Goal: Find specific page/section: Locate a particular part of the current website

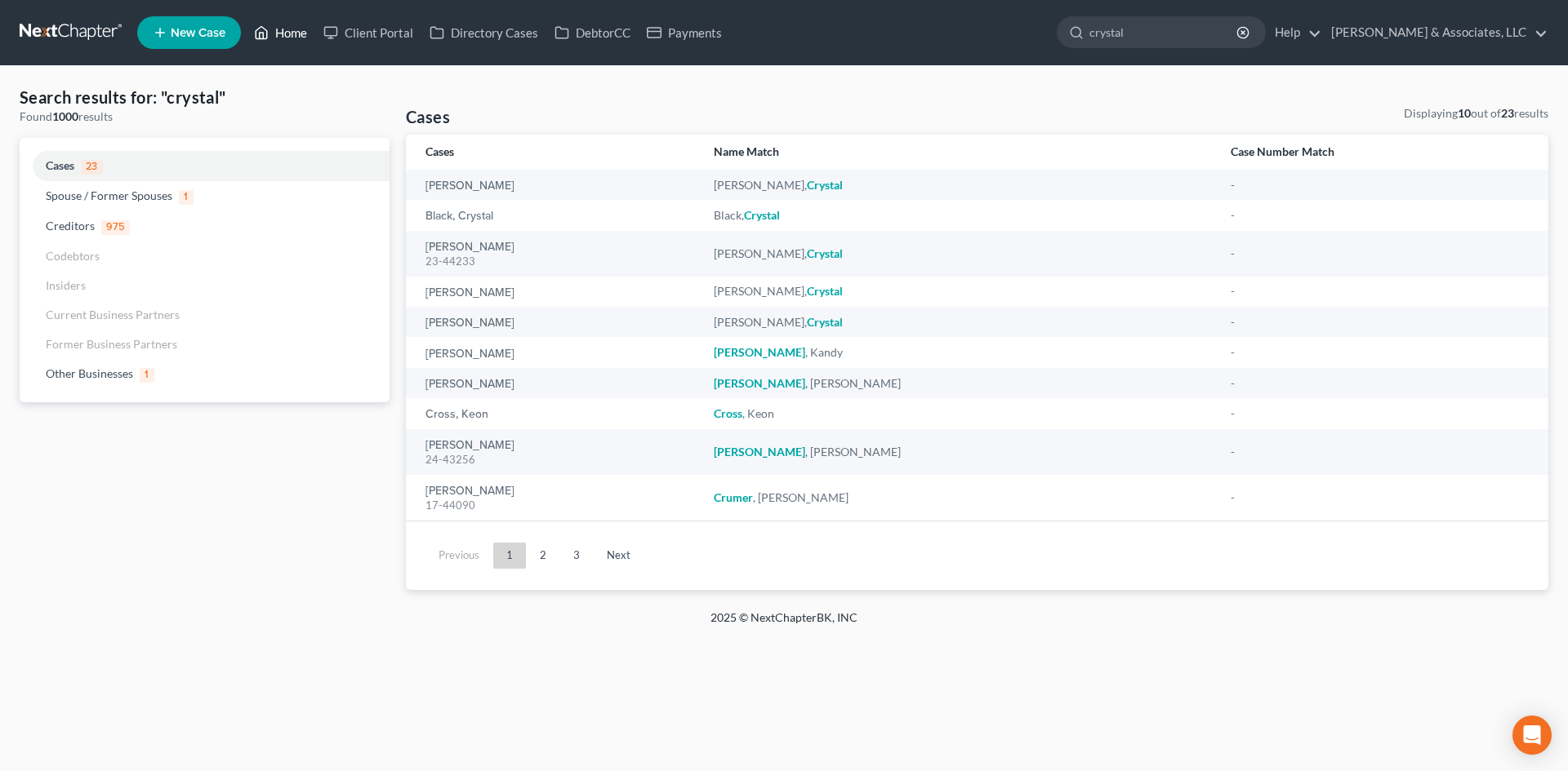
click at [291, 34] on link "Home" at bounding box center [280, 32] width 69 height 29
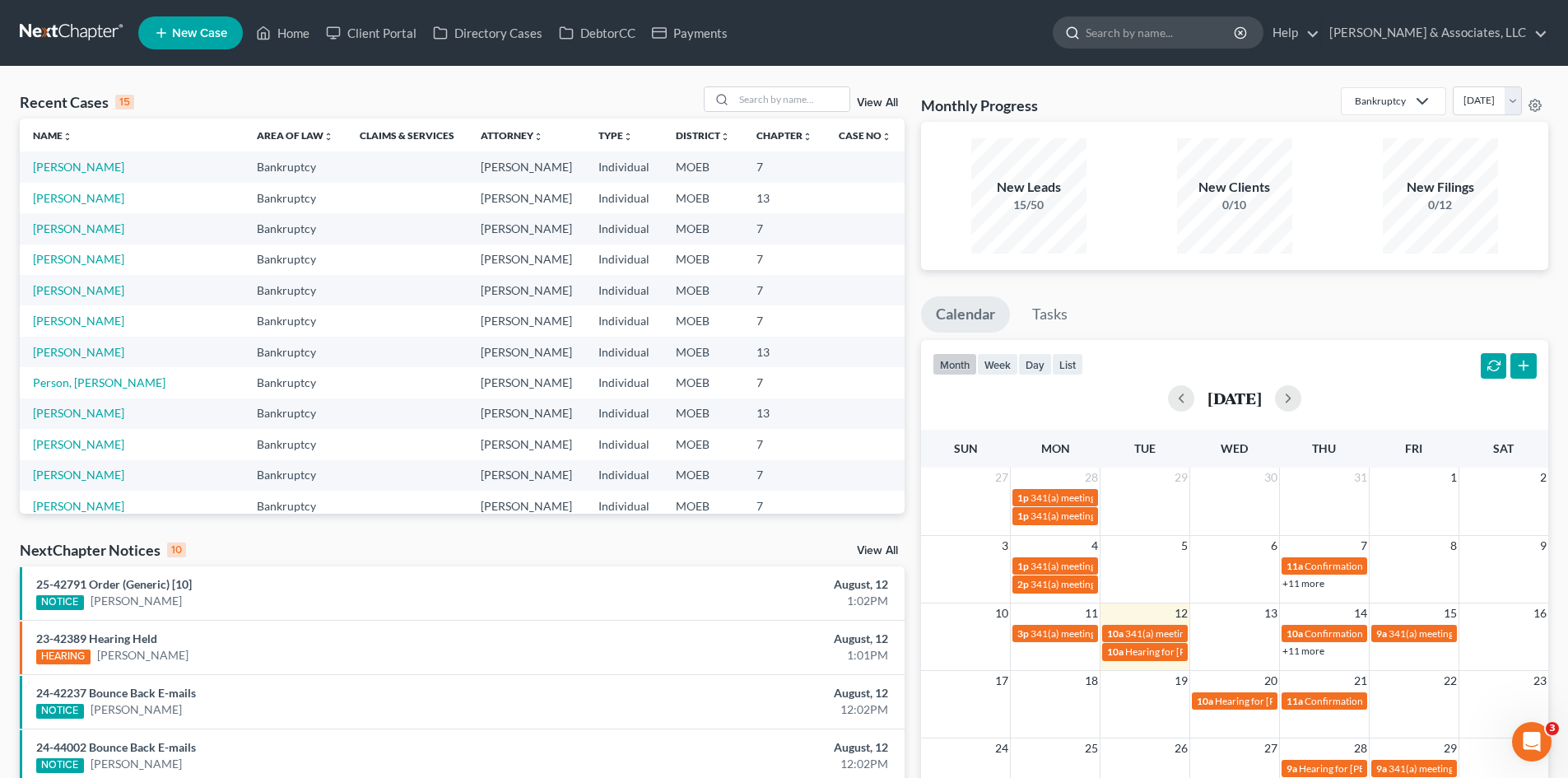
click at [1211, 31] on input "search" at bounding box center [1161, 32] width 150 height 30
type input "[PERSON_NAME]"
click at [764, 98] on input "search" at bounding box center [792, 100] width 115 height 24
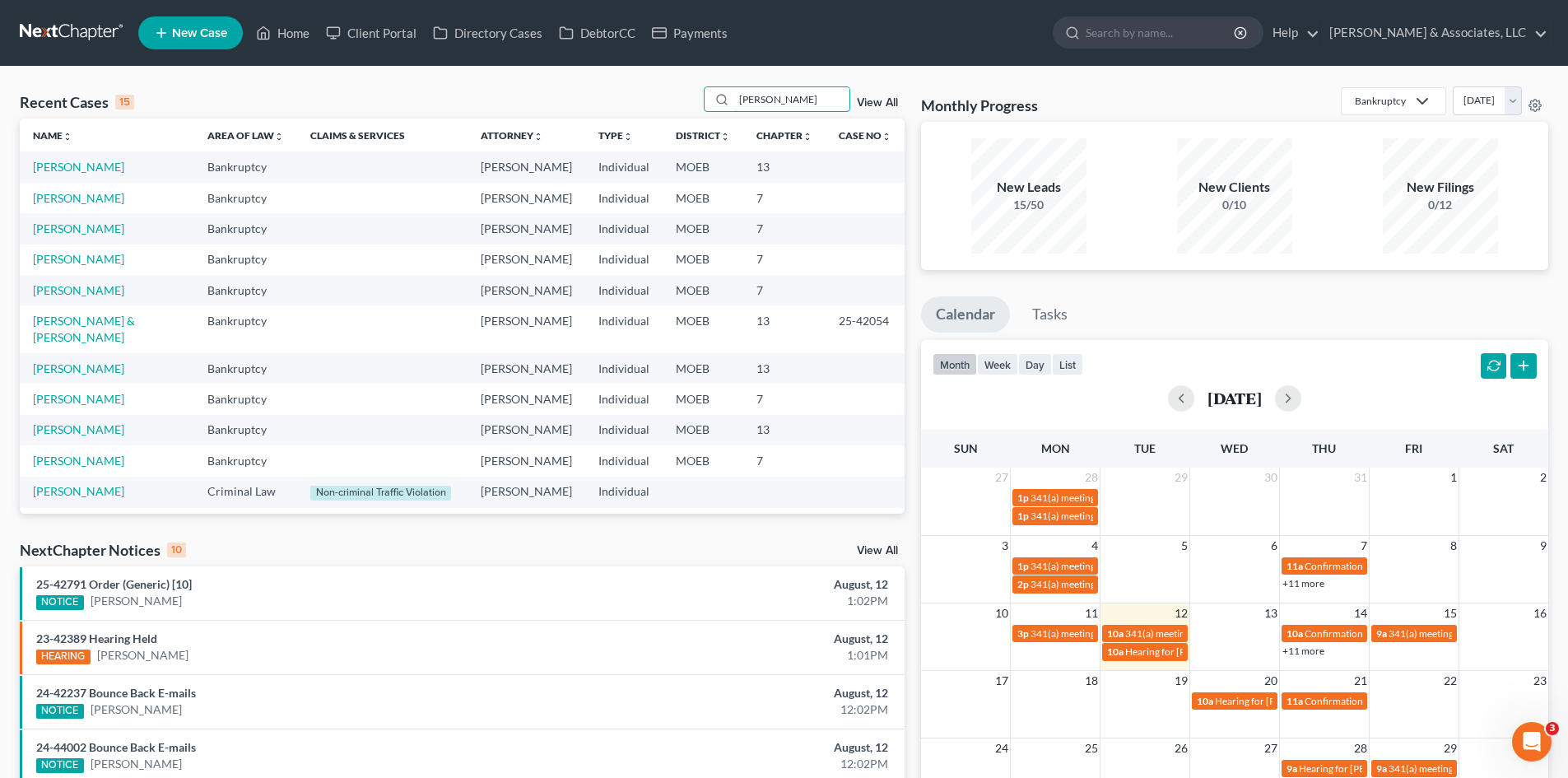
type input "[PERSON_NAME]"
click at [87, 205] on link "[PERSON_NAME]" at bounding box center [78, 198] width 91 height 14
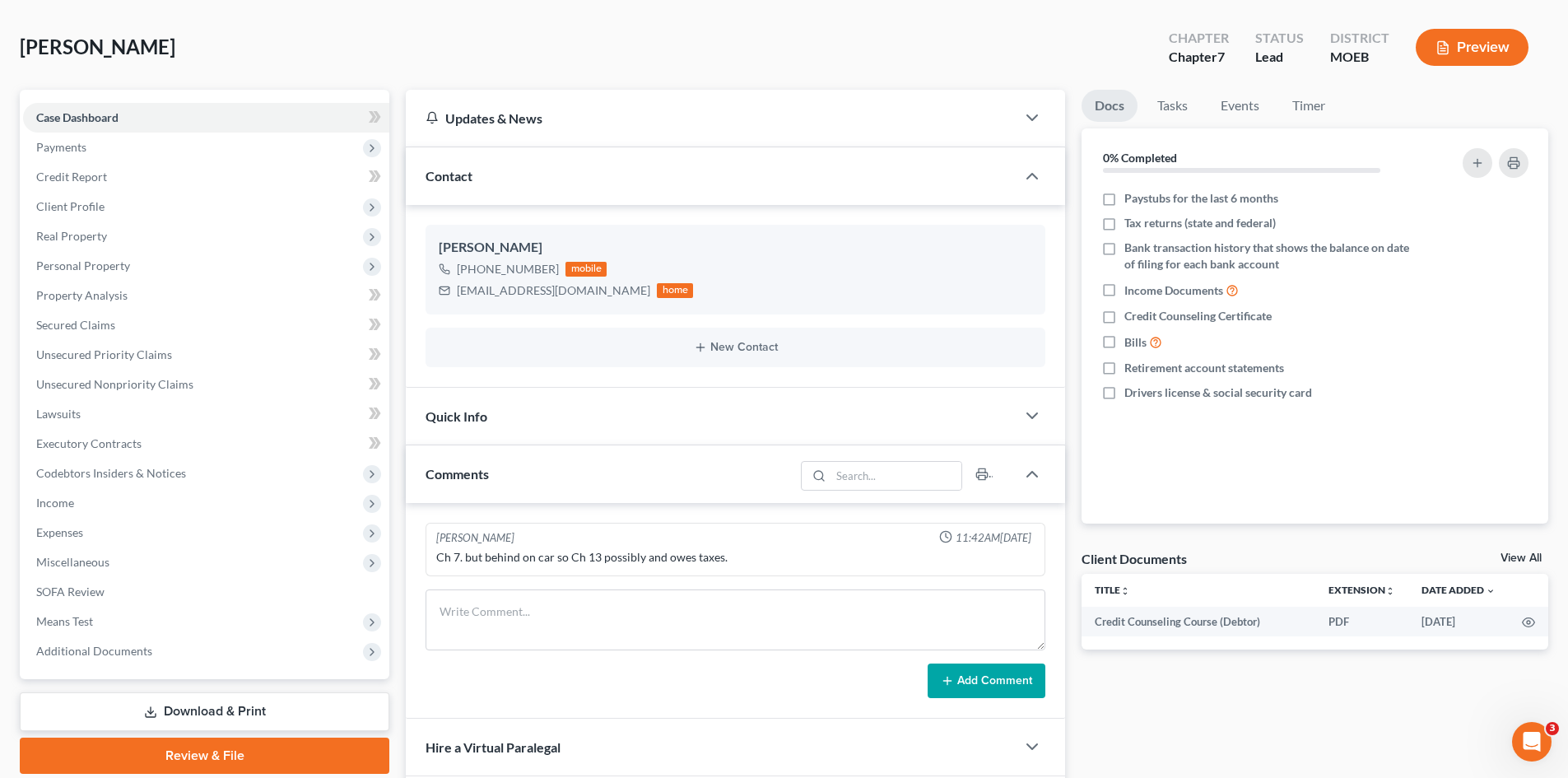
scroll to position [165, 0]
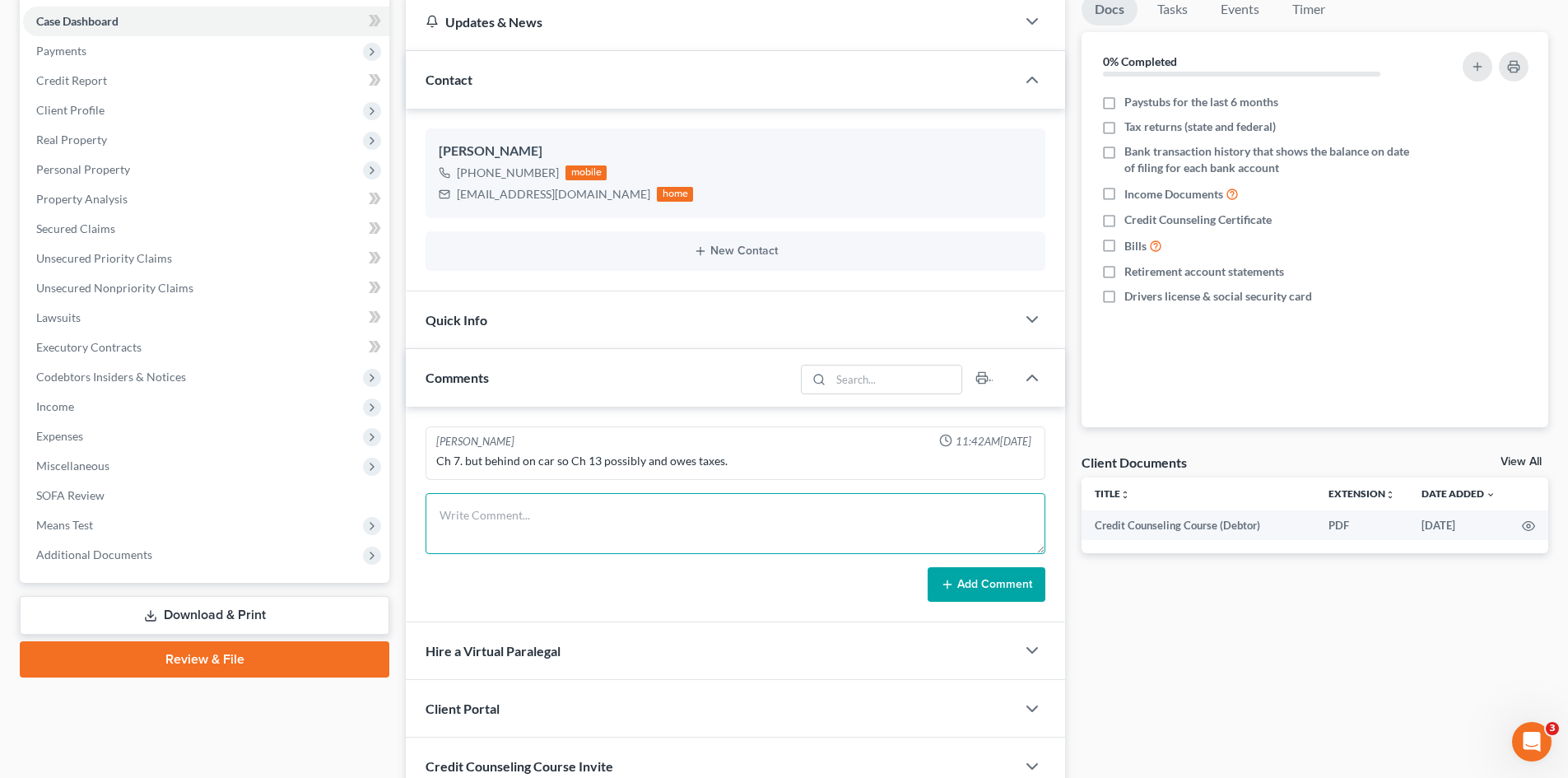
click at [550, 530] on textarea at bounding box center [735, 524] width 620 height 61
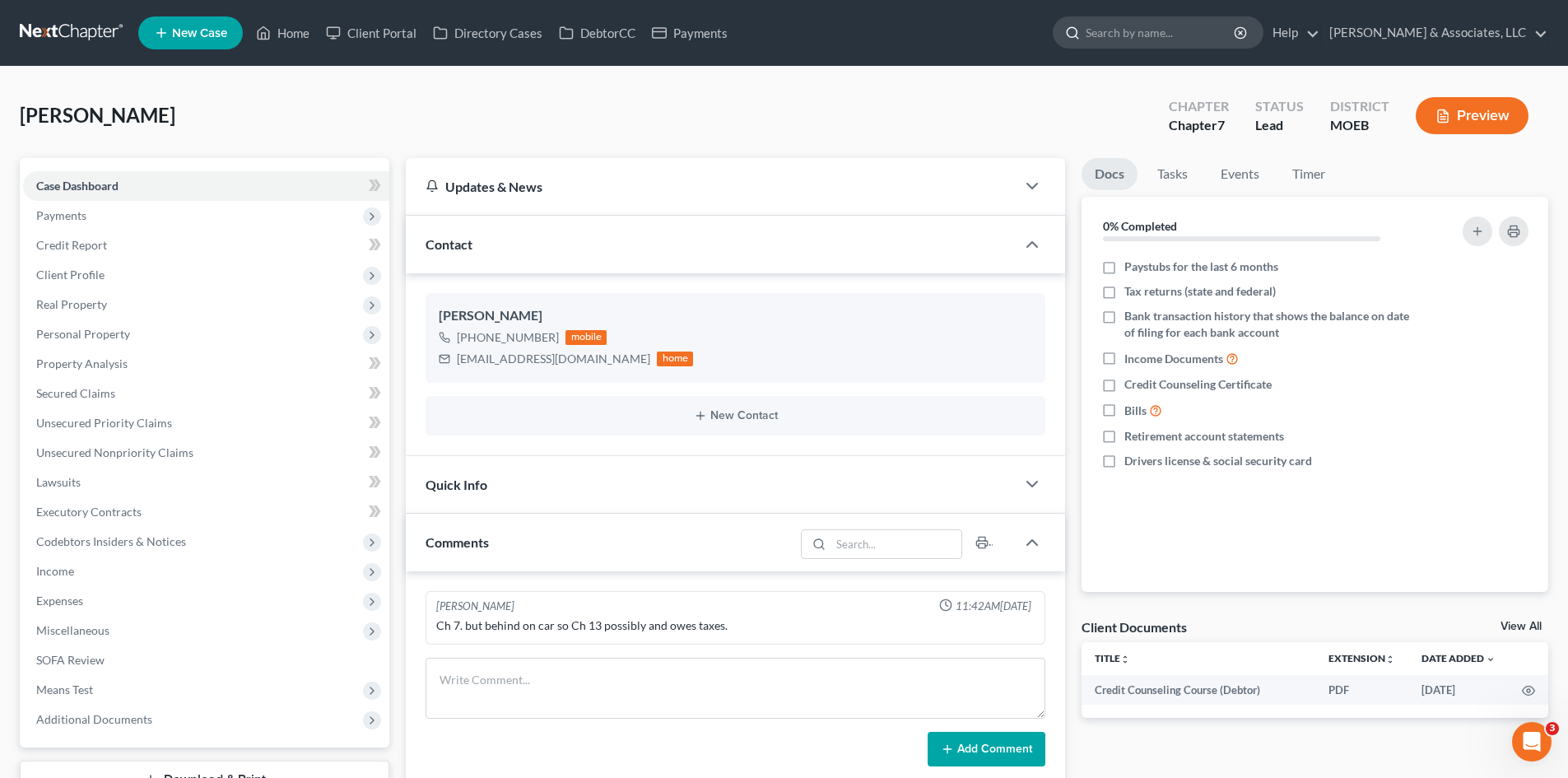
click at [1195, 30] on input "search" at bounding box center [1161, 32] width 150 height 30
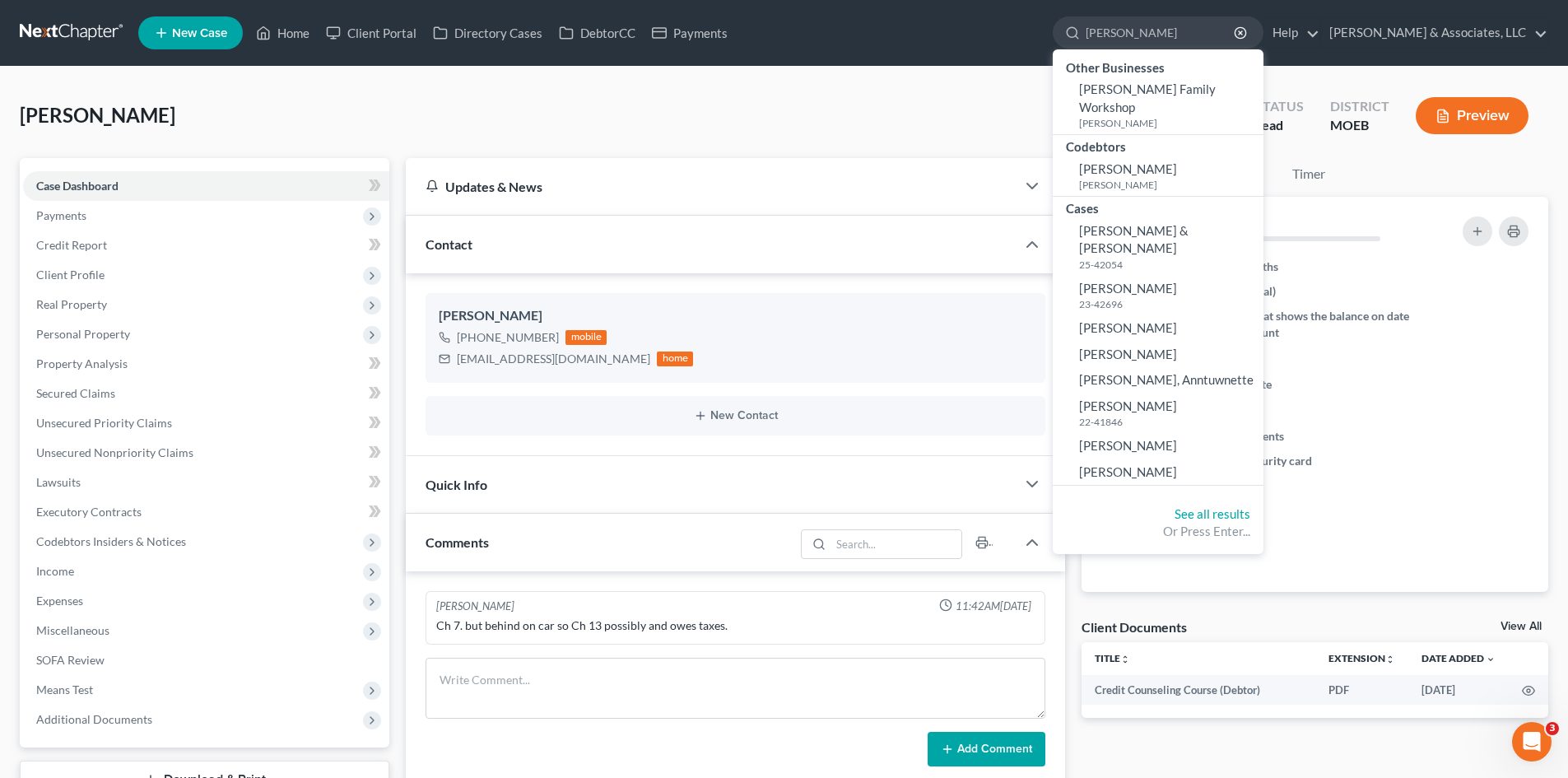
type input "[PERSON_NAME]"
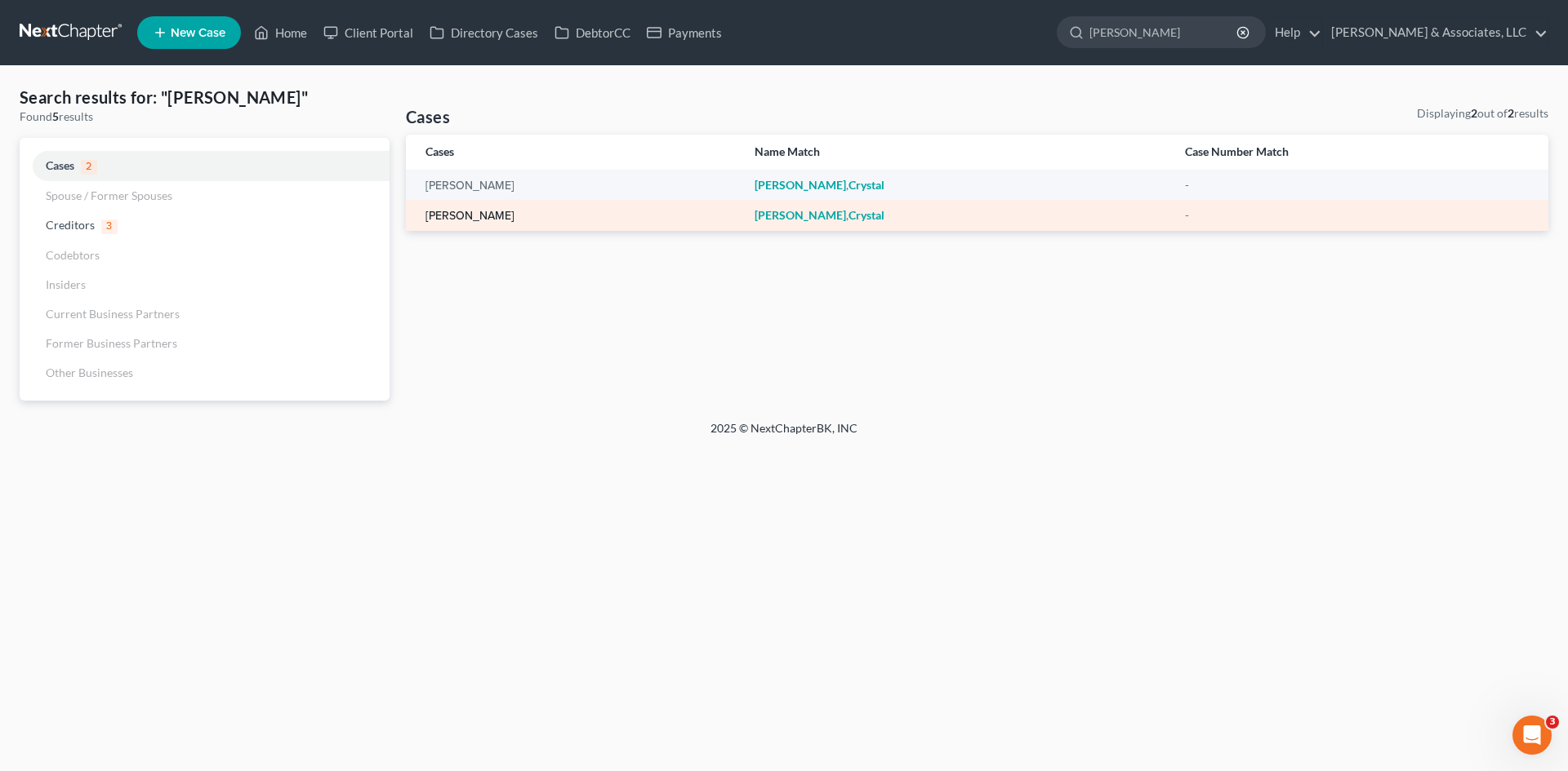
click at [477, 211] on link "[PERSON_NAME]" at bounding box center [470, 216] width 89 height 11
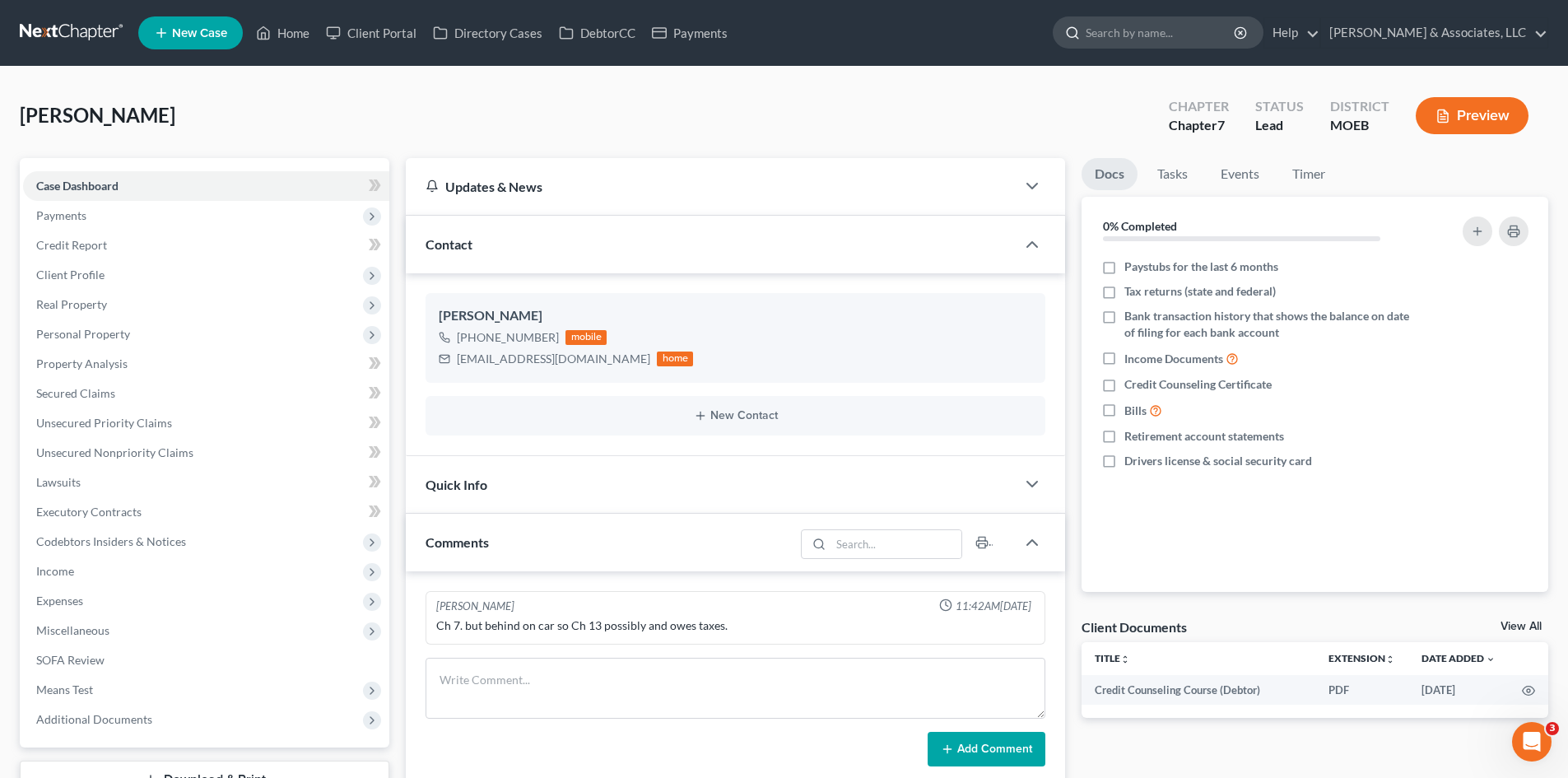
click at [1207, 27] on input "search" at bounding box center [1161, 32] width 150 height 30
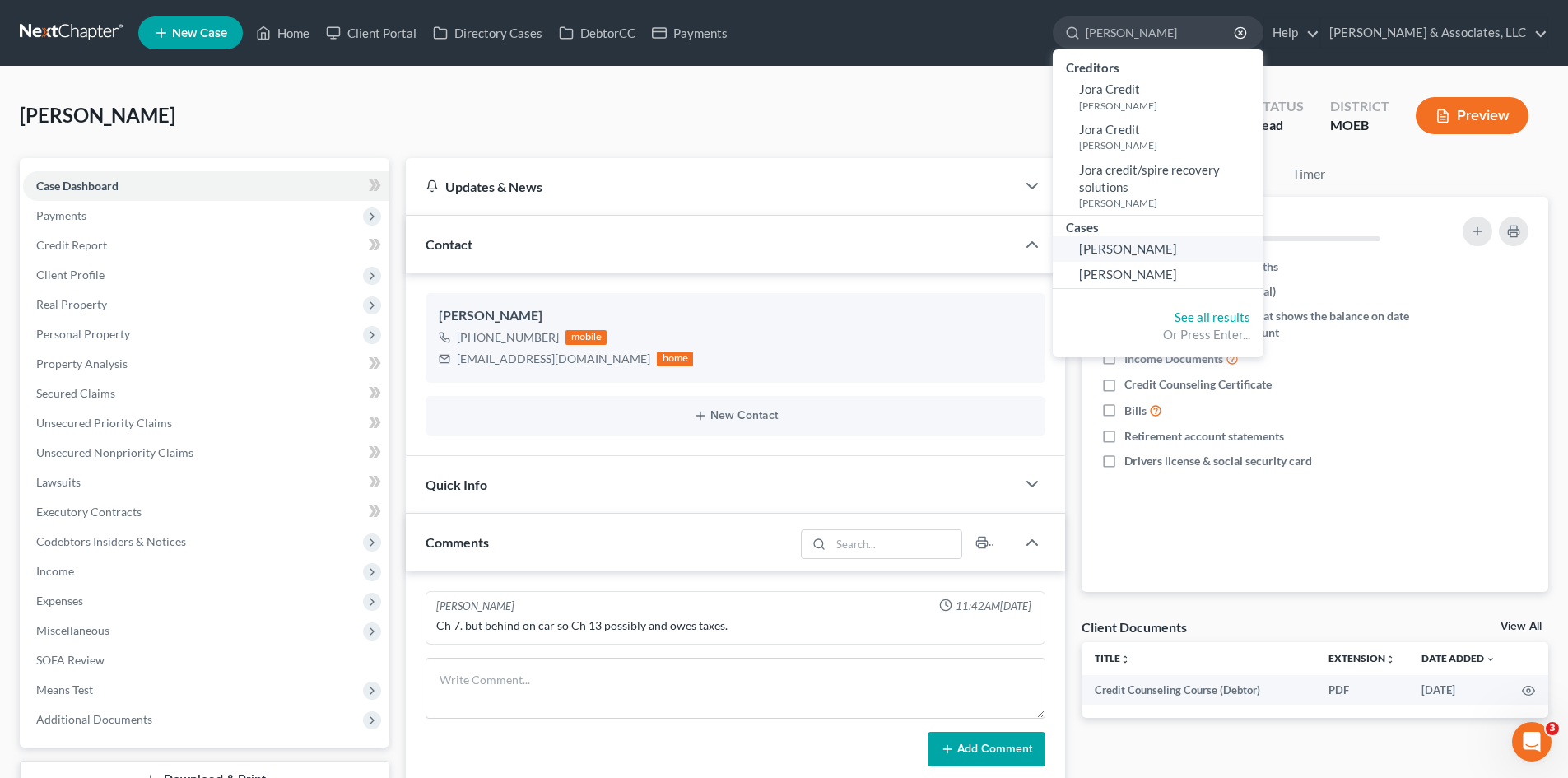
type input "[PERSON_NAME]"
click at [1177, 247] on span "[PERSON_NAME]" at bounding box center [1128, 248] width 98 height 15
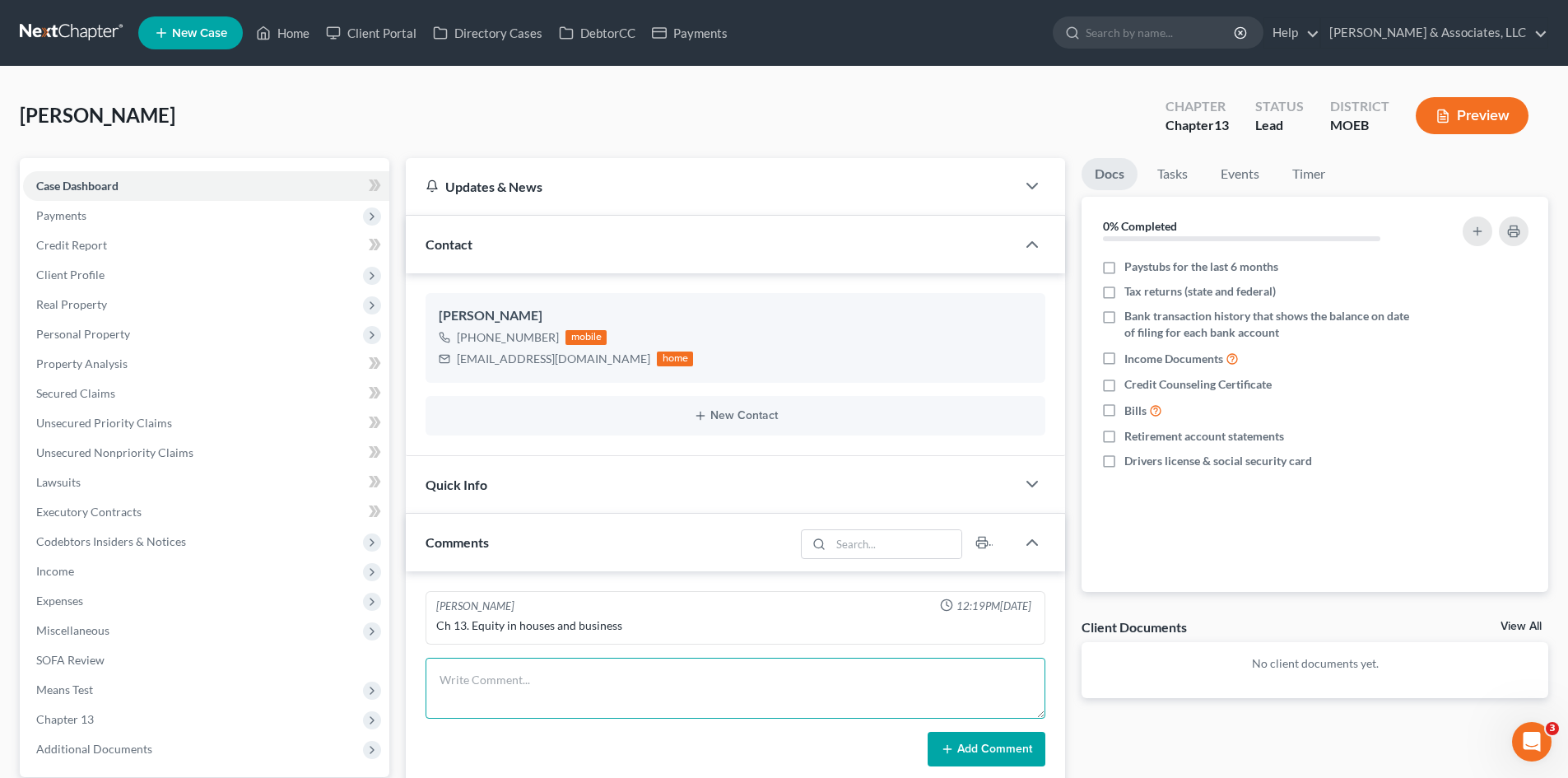
click at [524, 678] on textarea at bounding box center [735, 689] width 620 height 61
click at [497, 683] on textarea at bounding box center [735, 689] width 620 height 61
click at [1206, 32] on input "search" at bounding box center [1161, 32] width 150 height 30
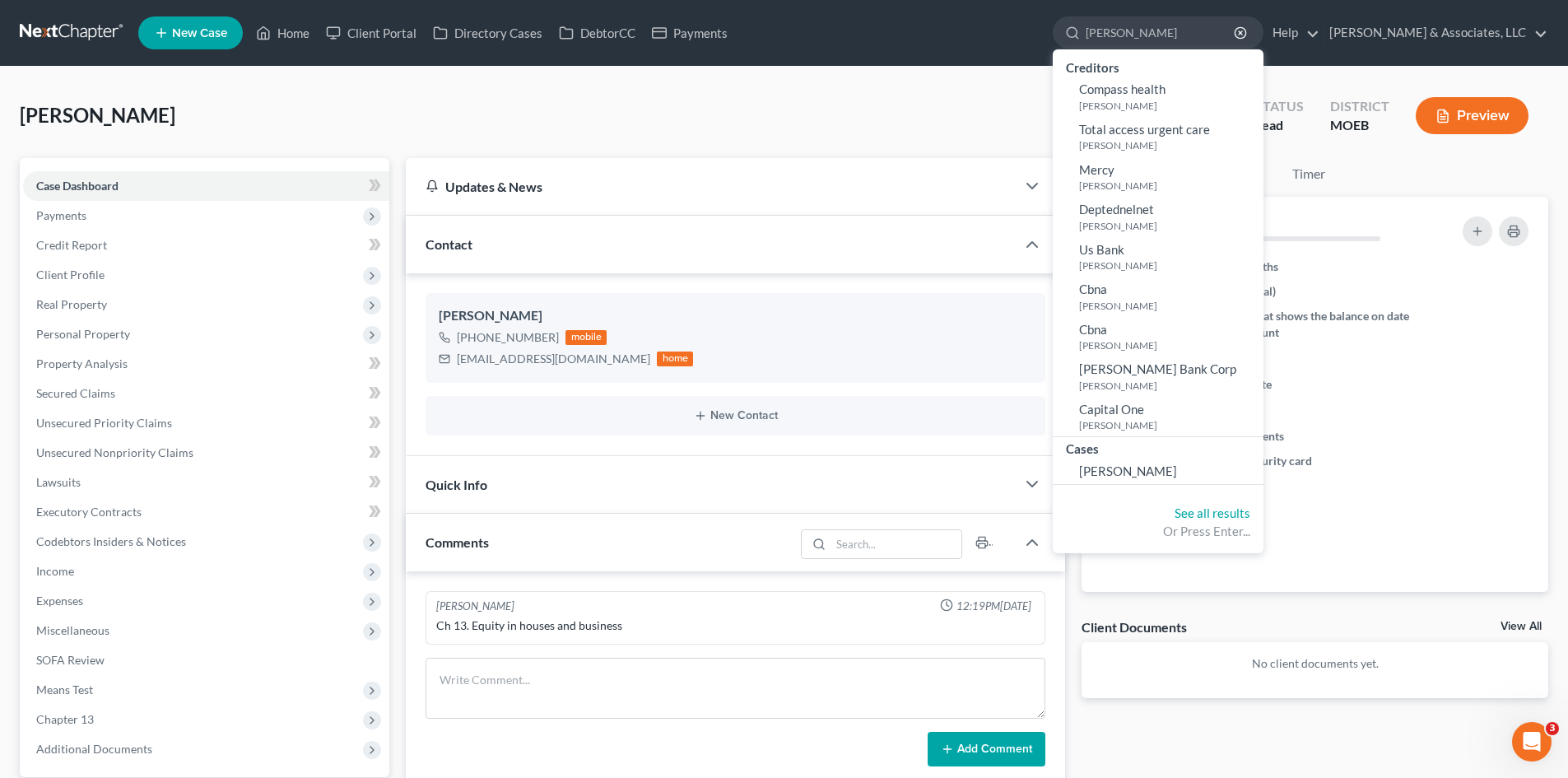
type input "Wombacher"
click at [1432, 182] on ul "Docs Tasks Events Timer" at bounding box center [1315, 177] width 467 height 39
click at [1231, 28] on input "Wombacher" at bounding box center [1161, 32] width 150 height 30
click at [1177, 471] on span "Wombacher, Laura" at bounding box center [1128, 470] width 98 height 15
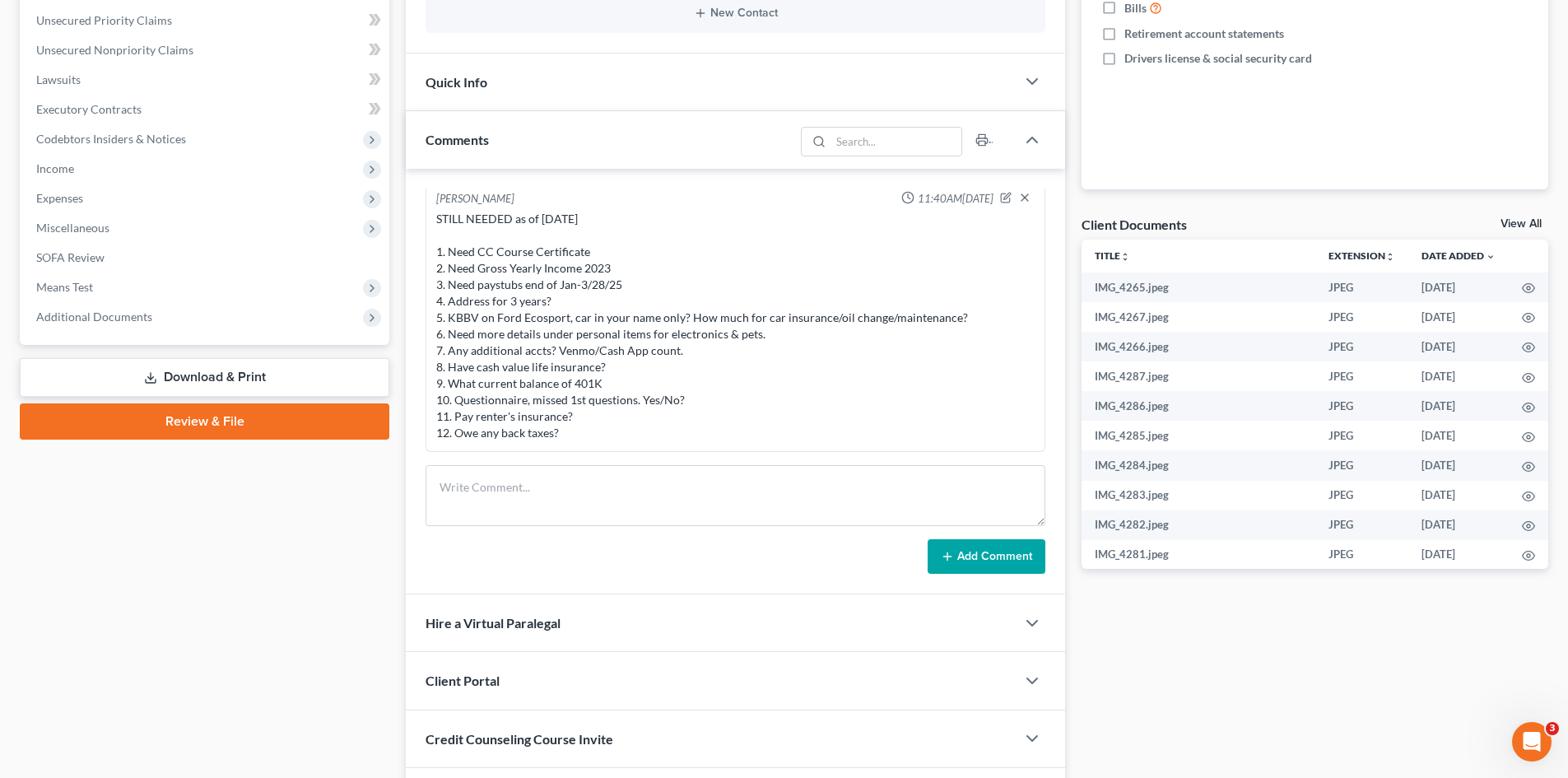
scroll to position [412, 0]
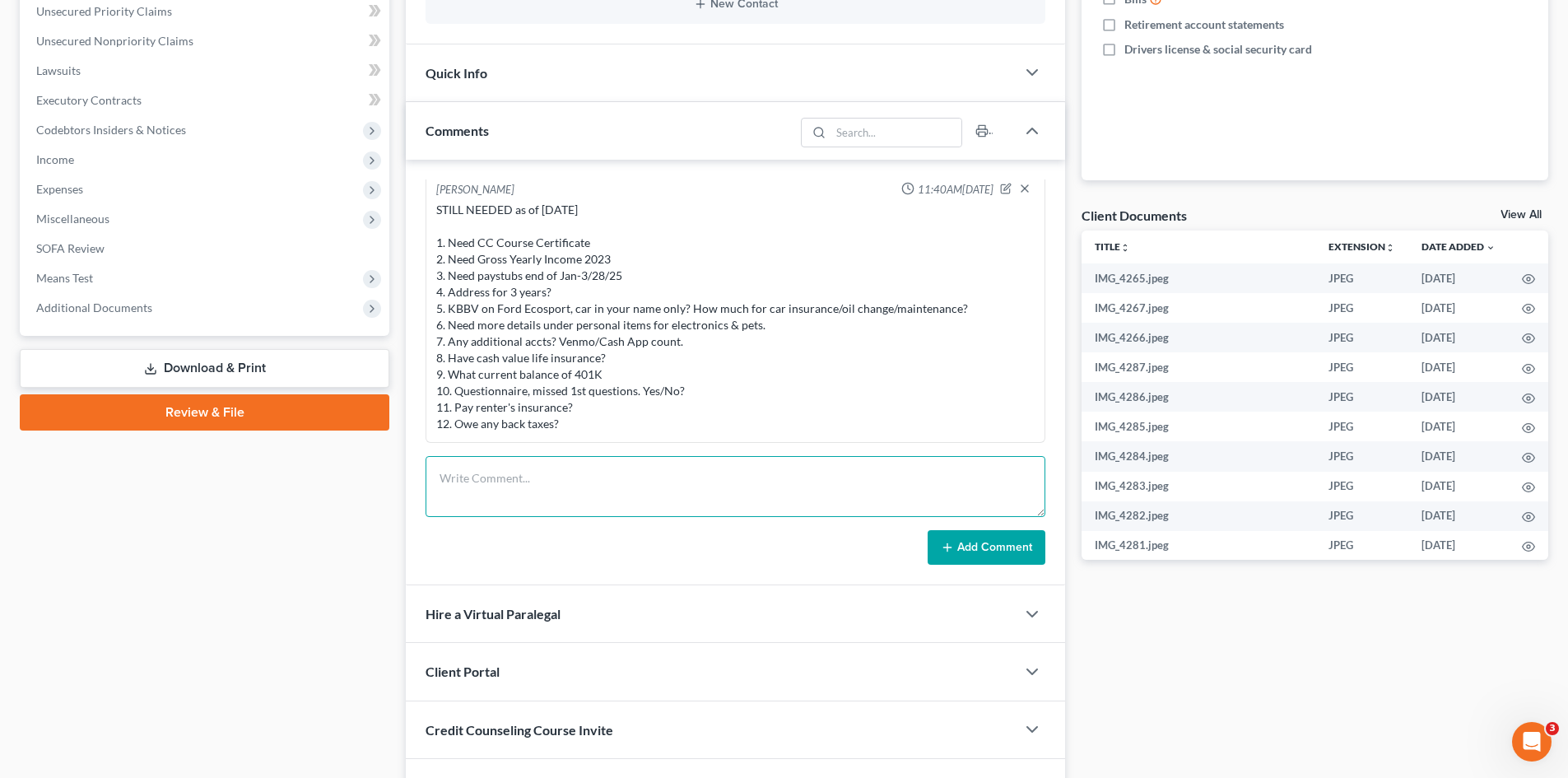
click at [543, 480] on textarea at bounding box center [735, 487] width 620 height 61
type textarea "Payment declined. Messaged her through email and text."
click at [992, 554] on button "Add Comment" at bounding box center [986, 548] width 118 height 34
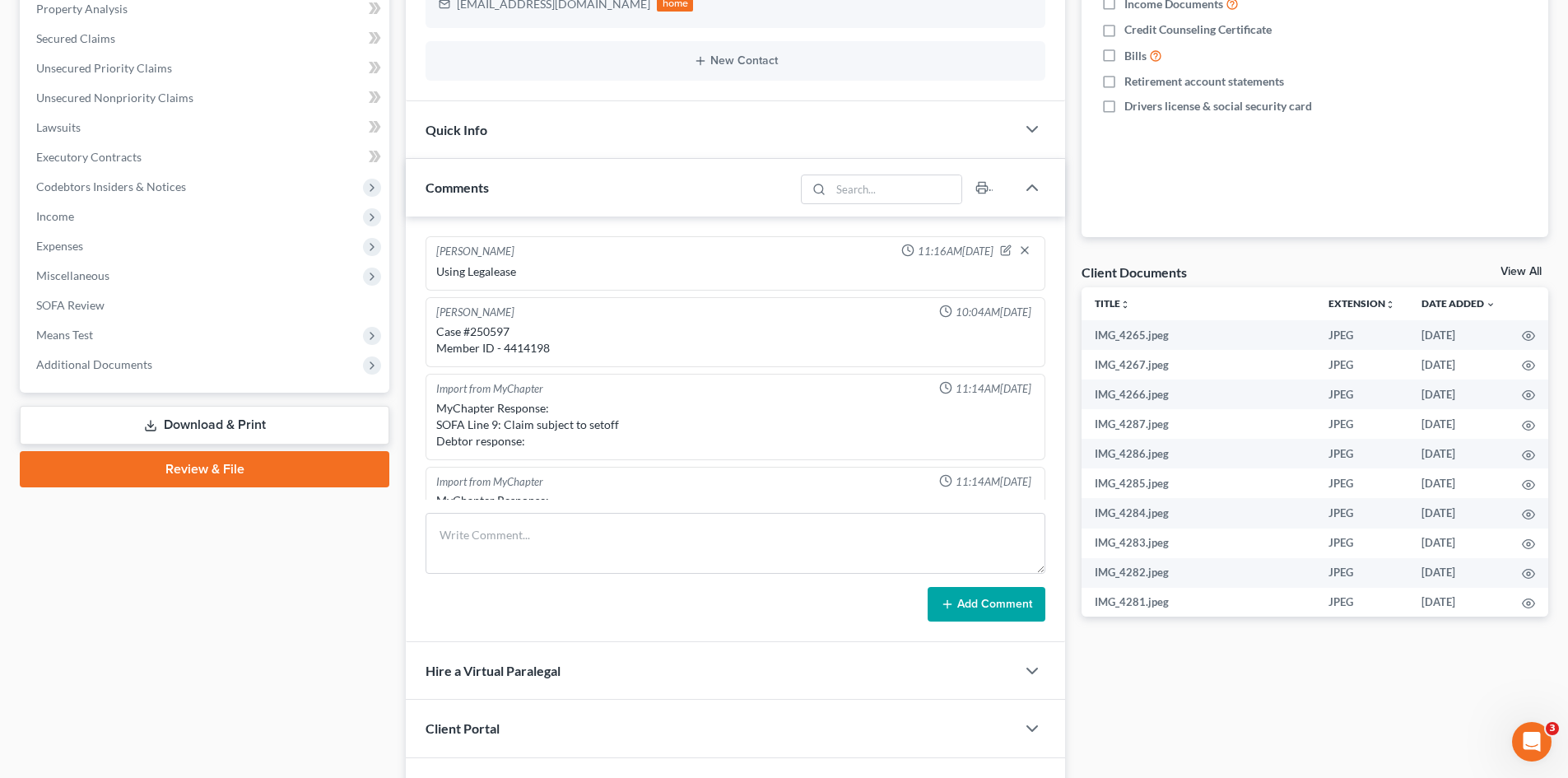
scroll to position [165, 0]
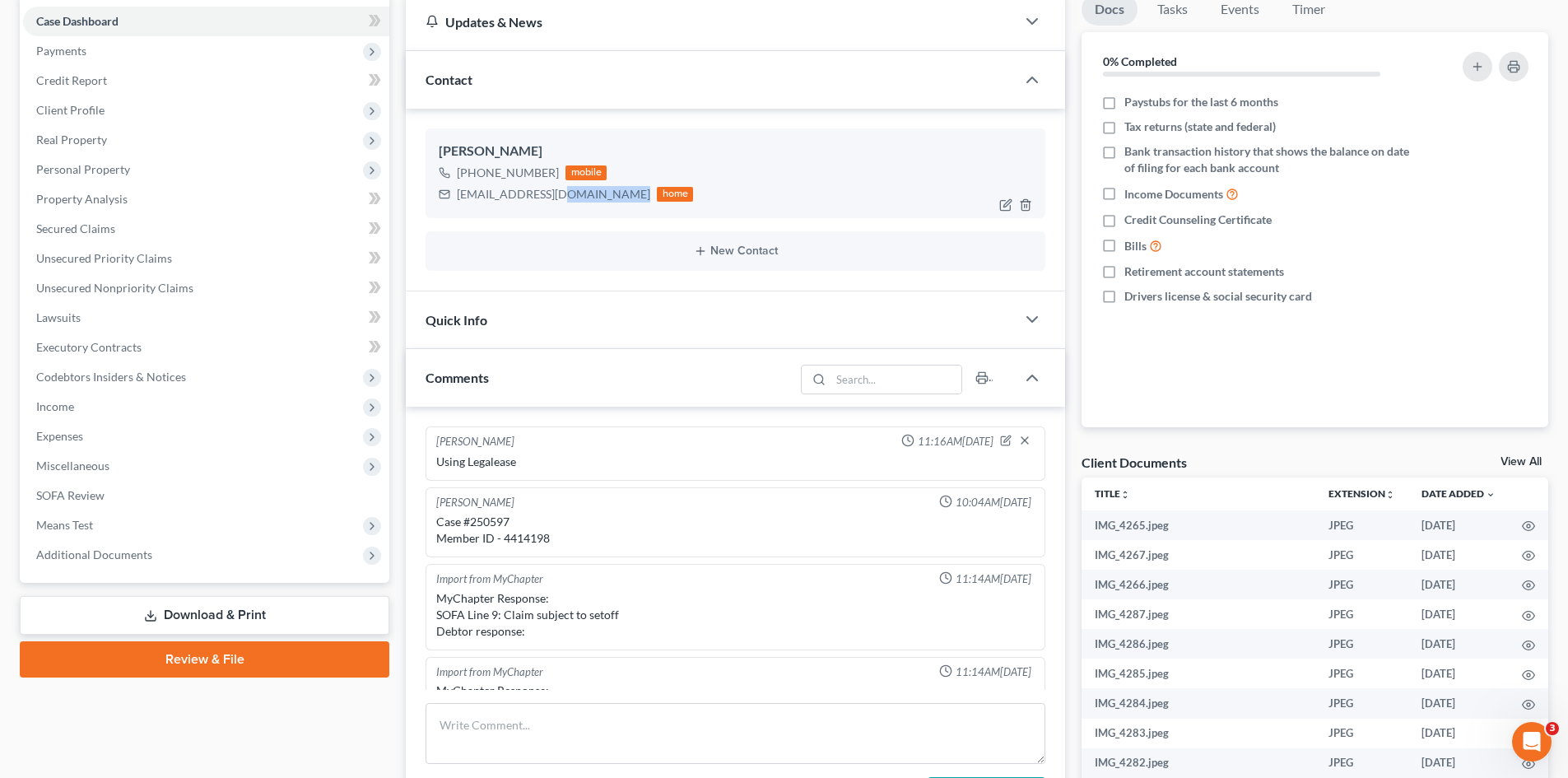
drag, startPoint x: 628, startPoint y: 195, endPoint x: 557, endPoint y: 180, distance: 72.6
click at [560, 198] on div "wombacherlaura1964@gmail.com" at bounding box center [553, 194] width 193 height 16
drag, startPoint x: 552, startPoint y: 175, endPoint x: 476, endPoint y: 177, distance: 76.0
click at [476, 177] on div "+1 (636) 744-6061" at bounding box center [508, 173] width 102 height 16
copy div "636) 744-6061"
